Goal: Task Accomplishment & Management: Use online tool/utility

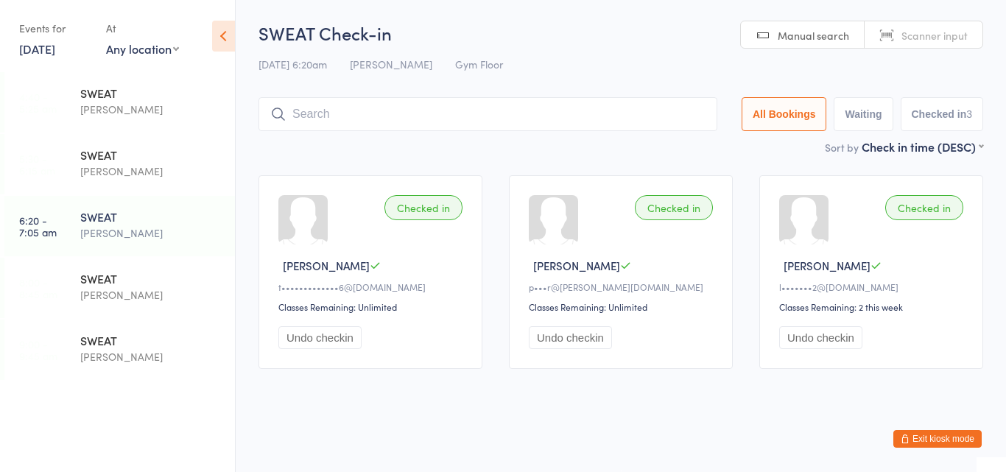
click at [117, 283] on div "SWEAT" at bounding box center [151, 278] width 142 height 16
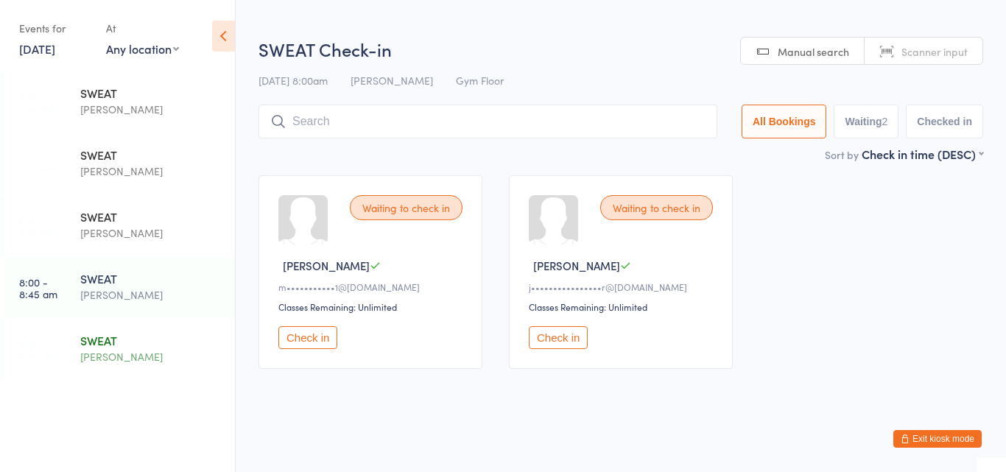
click at [111, 342] on div "SWEAT" at bounding box center [151, 340] width 142 height 16
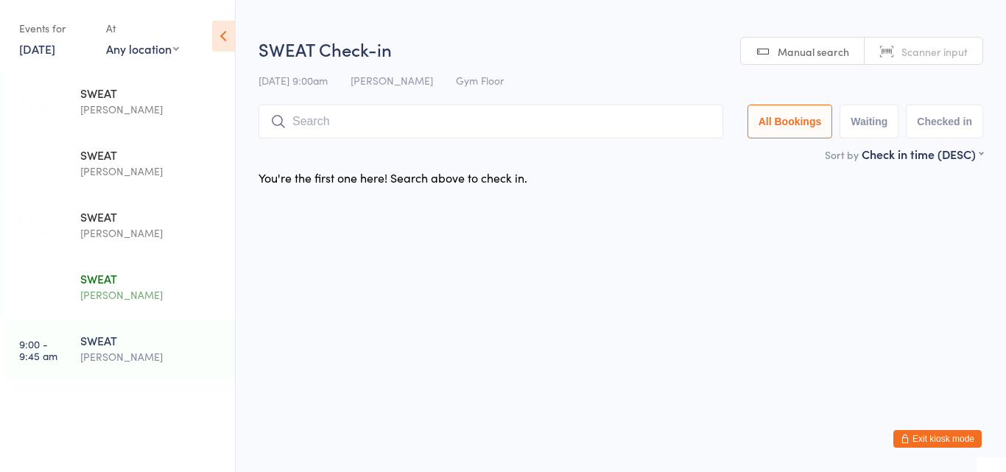
click at [113, 310] on div "SWEAT Harry Turner" at bounding box center [157, 287] width 155 height 58
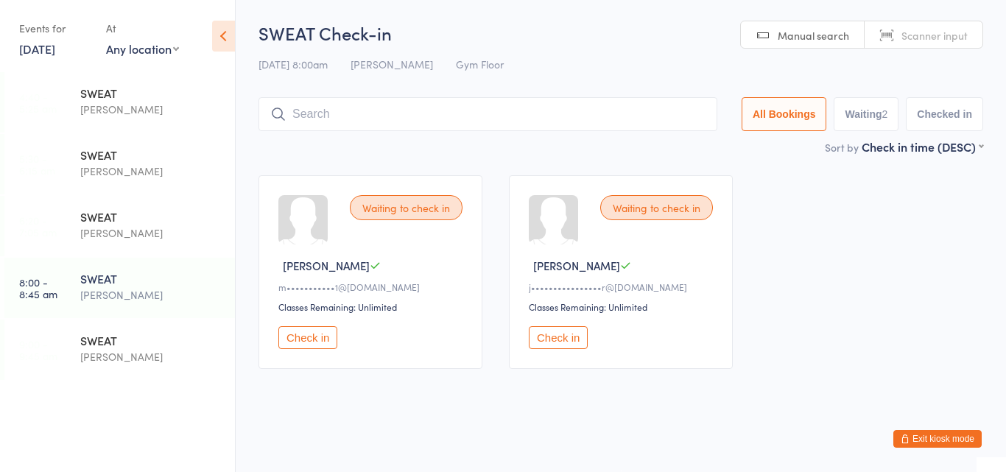
click at [548, 338] on button "Check in" at bounding box center [558, 337] width 59 height 23
click at [962, 439] on button "Exit kiosk mode" at bounding box center [937, 439] width 88 height 18
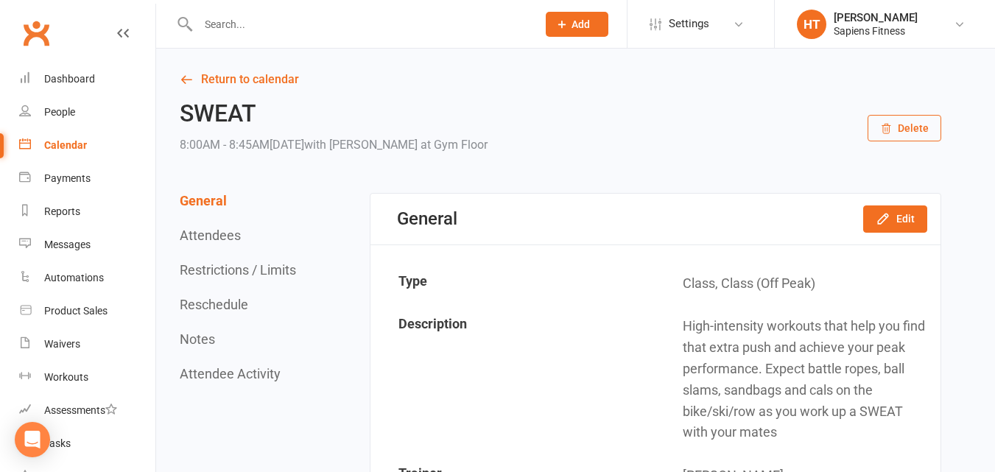
click at [326, 20] on input "text" at bounding box center [360, 24] width 333 height 21
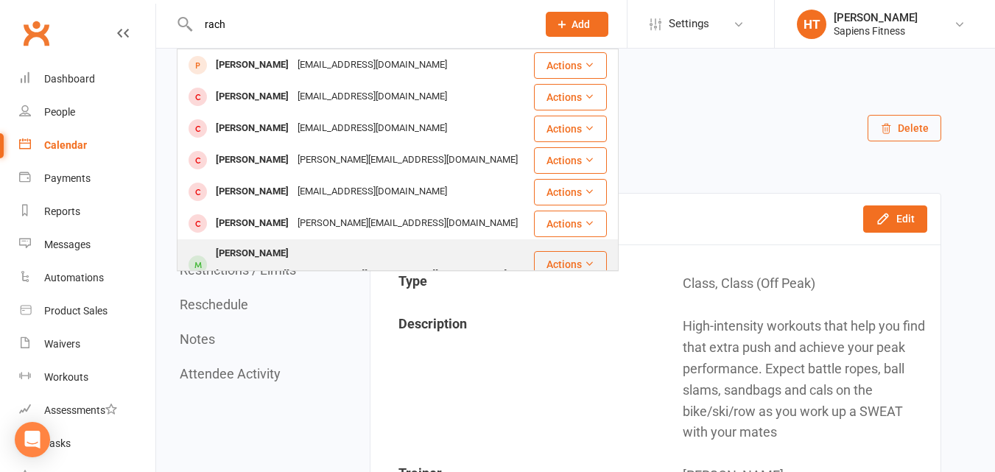
type input "rach"
click at [316, 264] on div "Mcevoy.palmer@gmail.com" at bounding box center [361, 274] width 300 height 21
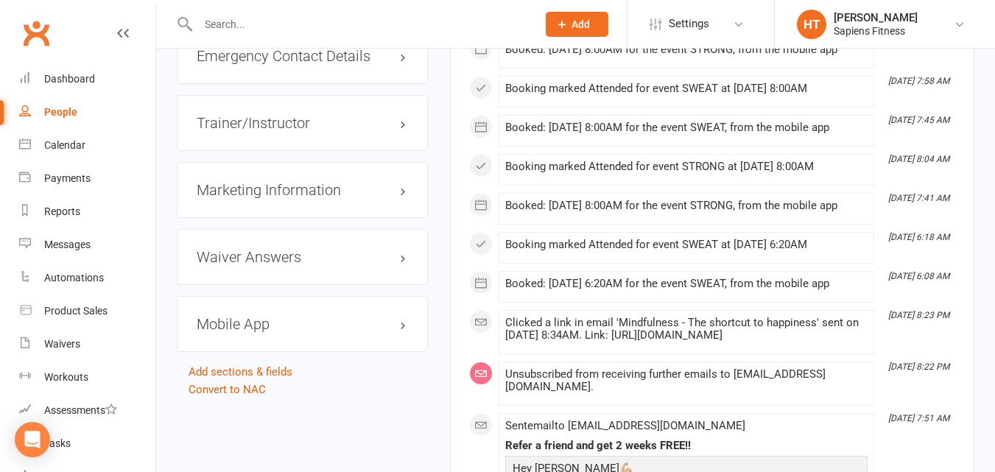
scroll to position [1464, 0]
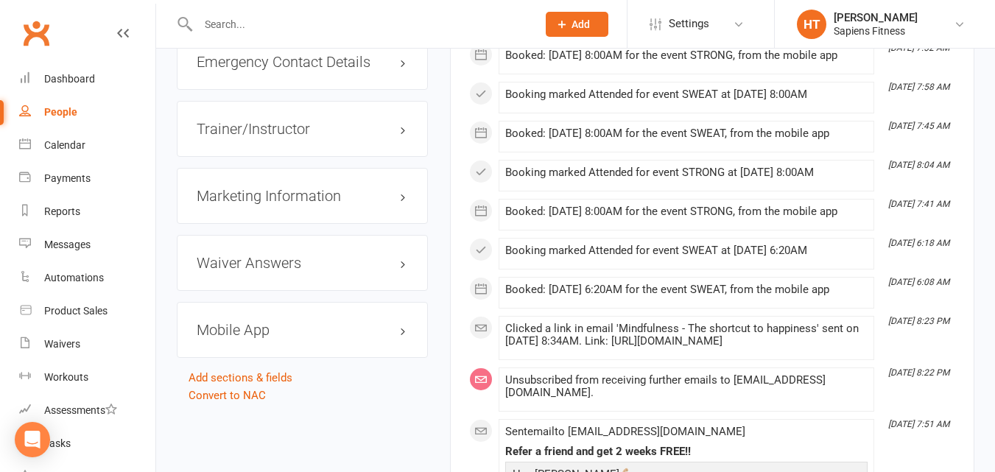
click at [392, 338] on h3 "Mobile App" at bounding box center [302, 330] width 211 height 16
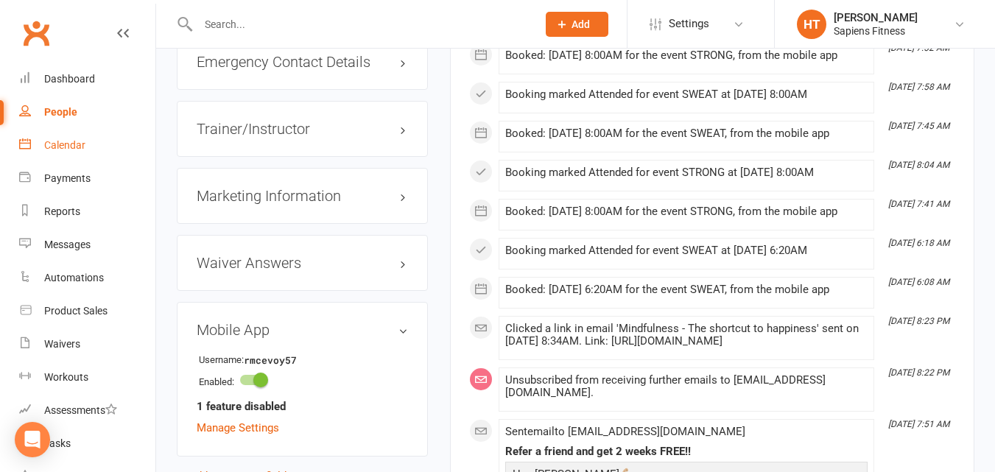
click at [63, 144] on div "Calendar" at bounding box center [64, 145] width 41 height 12
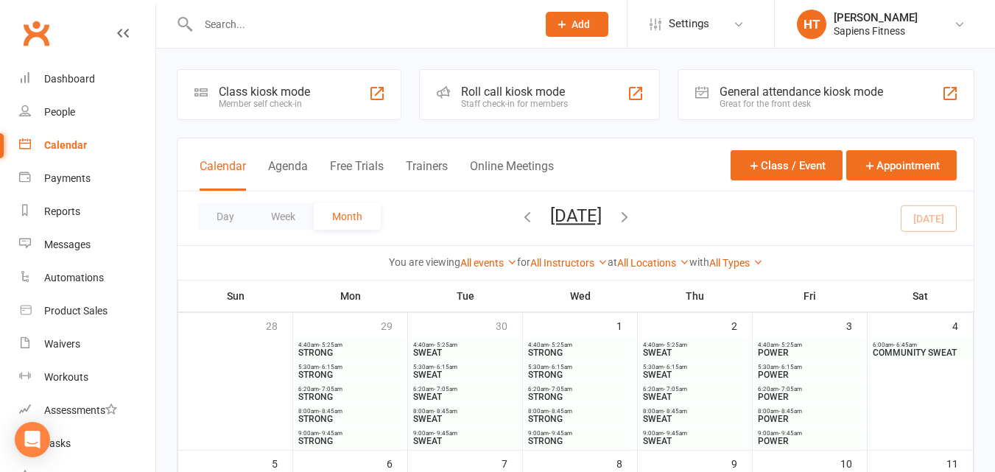
click at [275, 90] on div "Class kiosk mode" at bounding box center [264, 92] width 91 height 14
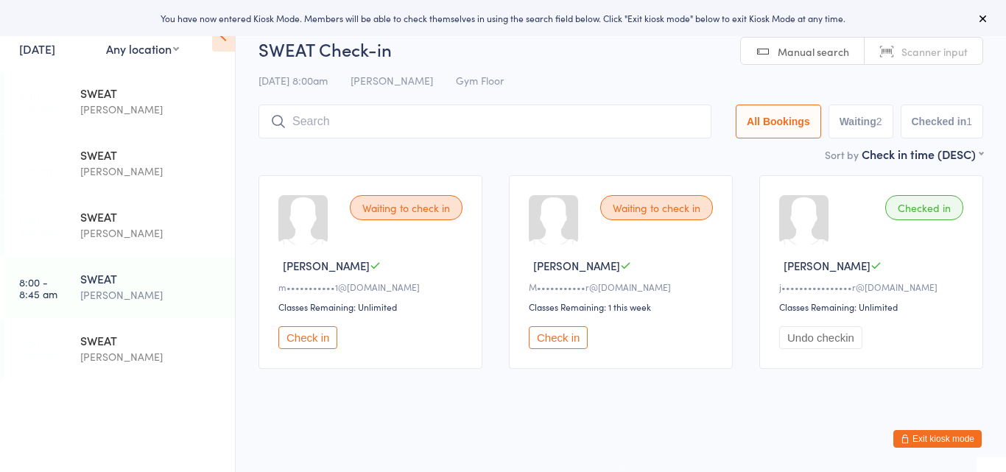
click at [566, 336] on button "Check in" at bounding box center [558, 337] width 59 height 23
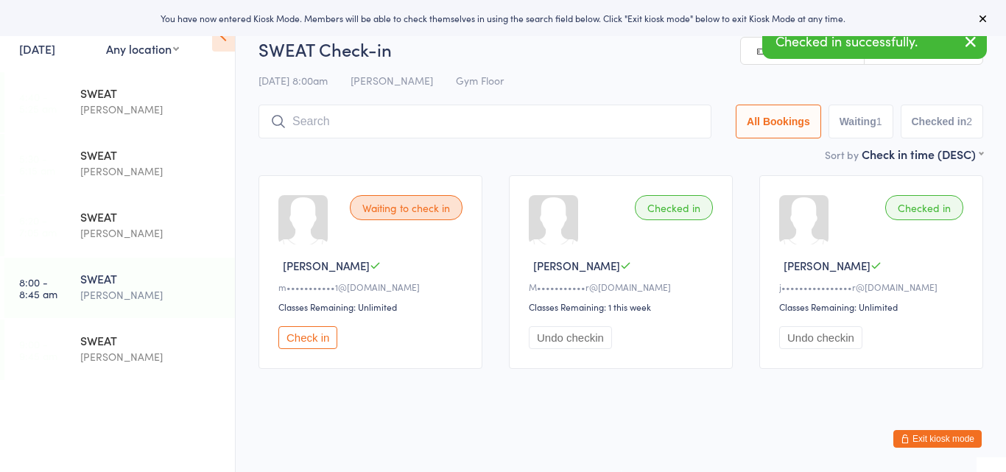
click at [297, 338] on button "Check in" at bounding box center [307, 337] width 59 height 23
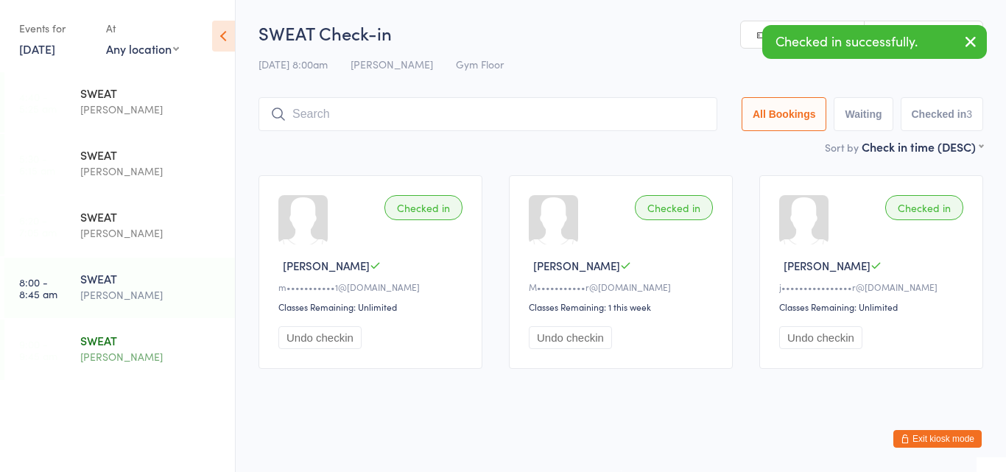
click at [112, 339] on div "SWEAT" at bounding box center [151, 340] width 142 height 16
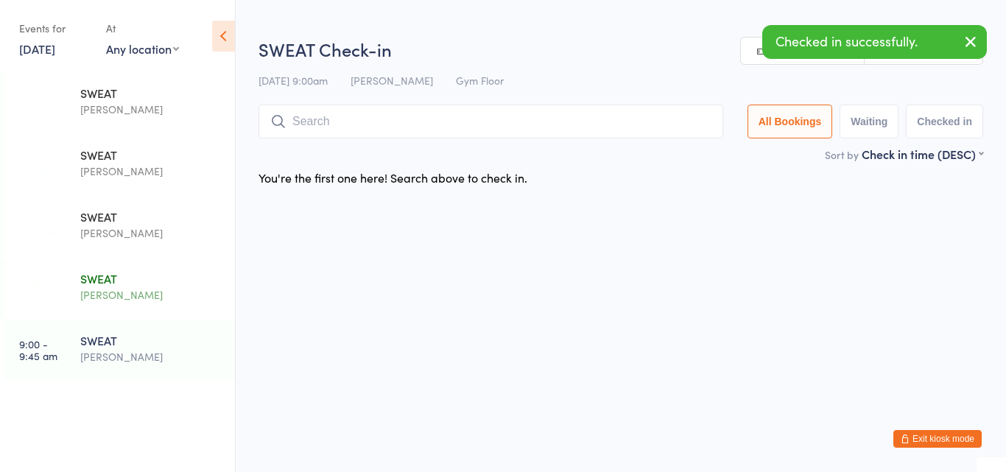
click at [107, 283] on div "SWEAT" at bounding box center [151, 278] width 142 height 16
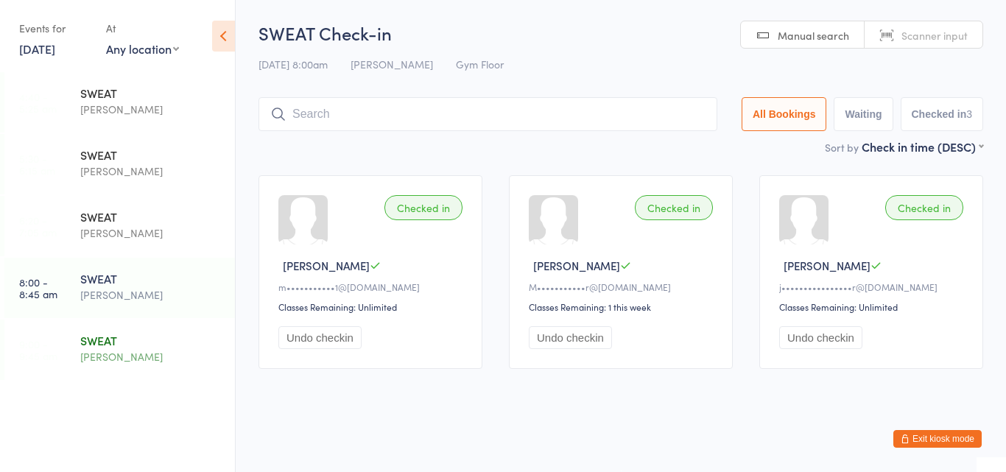
click at [97, 340] on div "SWEAT" at bounding box center [151, 340] width 142 height 16
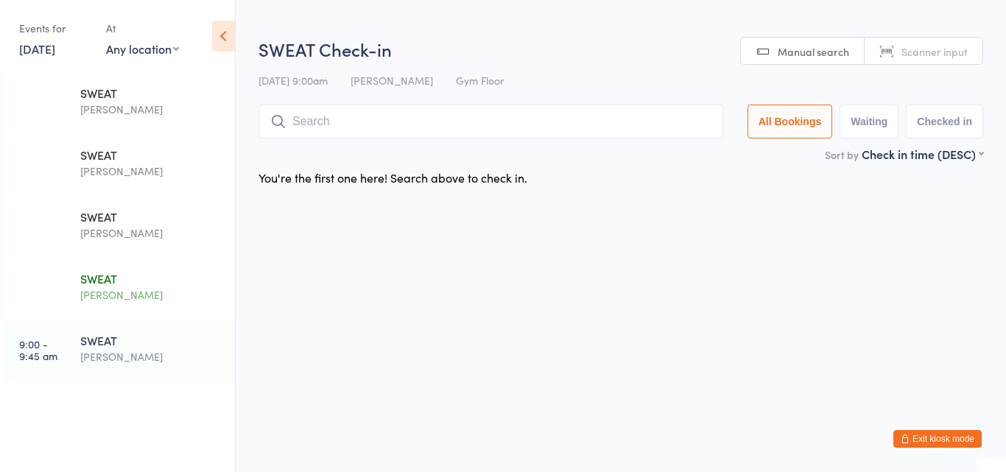
click at [112, 283] on div "SWEAT" at bounding box center [151, 278] width 142 height 16
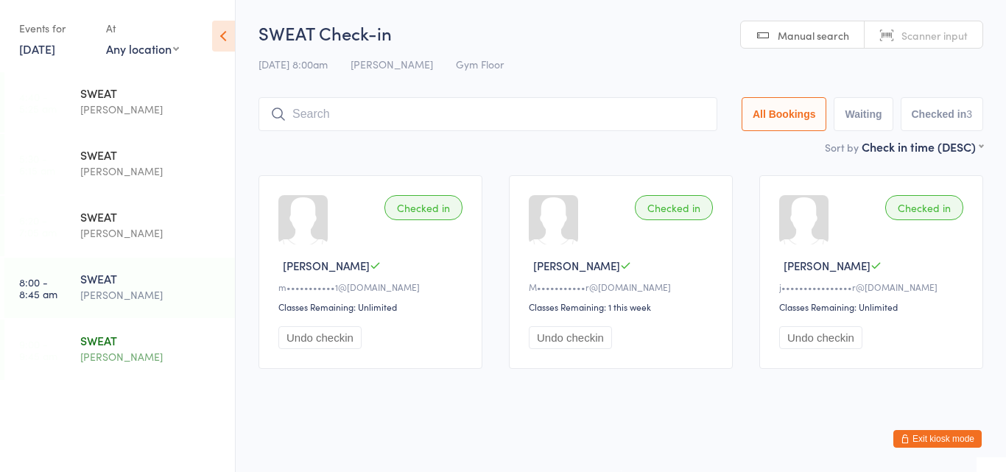
click at [111, 347] on div "SWEAT" at bounding box center [151, 340] width 142 height 16
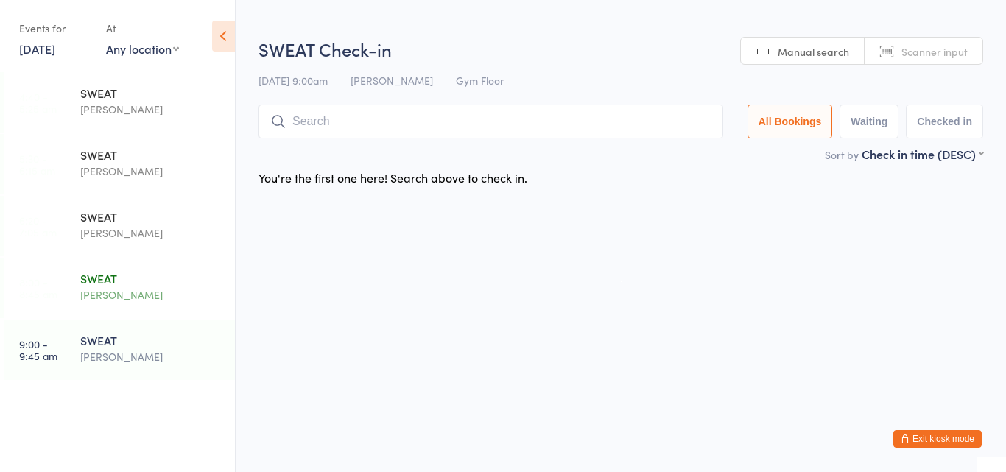
click at [121, 279] on div "SWEAT" at bounding box center [151, 278] width 142 height 16
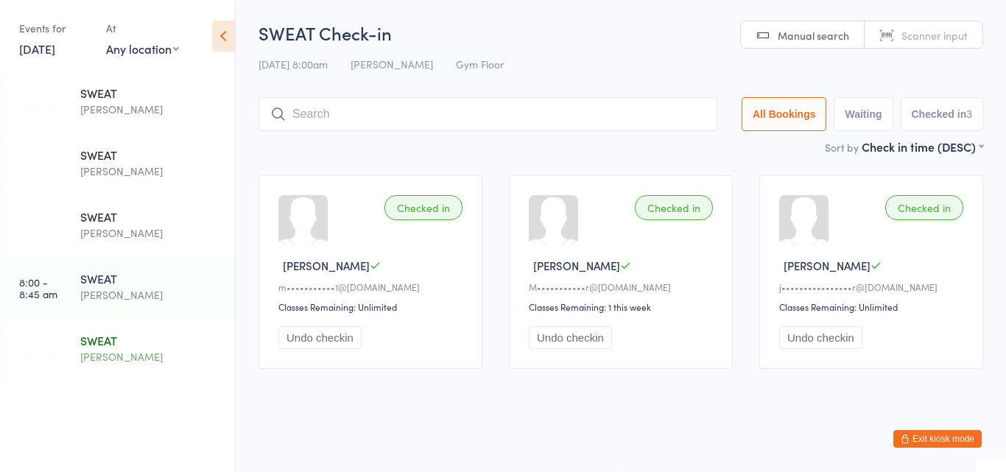
click at [145, 342] on div "SWEAT" at bounding box center [151, 340] width 142 height 16
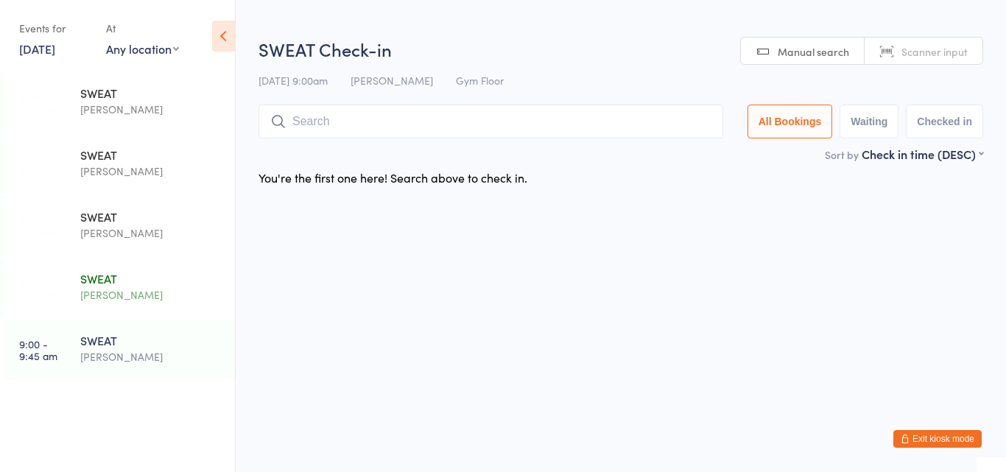
click at [147, 299] on div "[PERSON_NAME]" at bounding box center [151, 294] width 142 height 17
